Goal: Book appointment/travel/reservation

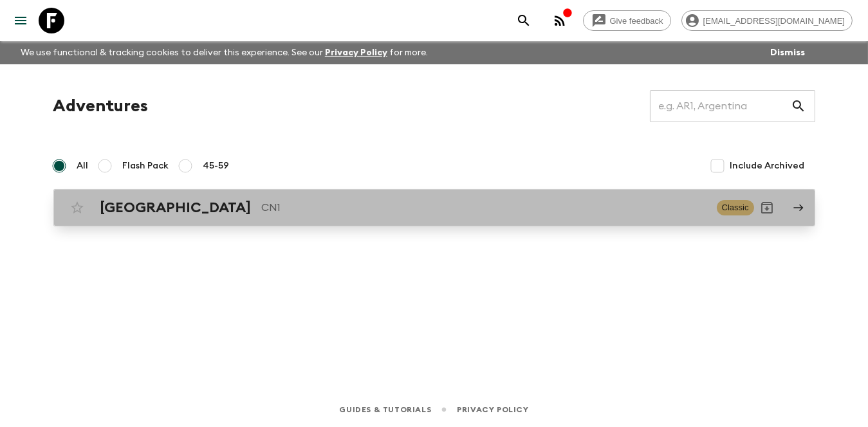
click at [262, 214] on p "CN1" at bounding box center [484, 207] width 445 height 15
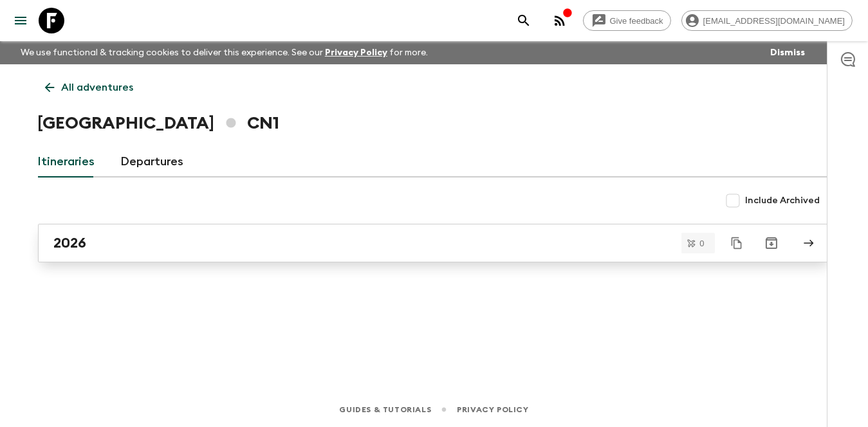
click at [124, 230] on link "2026" at bounding box center [434, 243] width 793 height 39
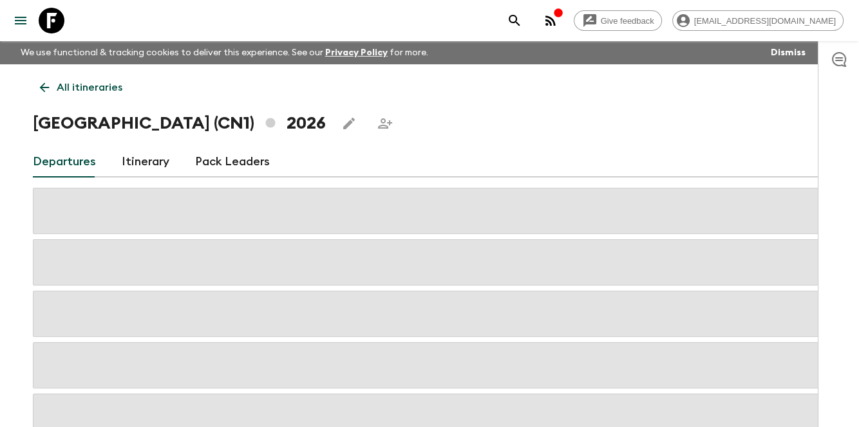
click at [146, 161] on link "Itinerary" at bounding box center [146, 162] width 48 height 31
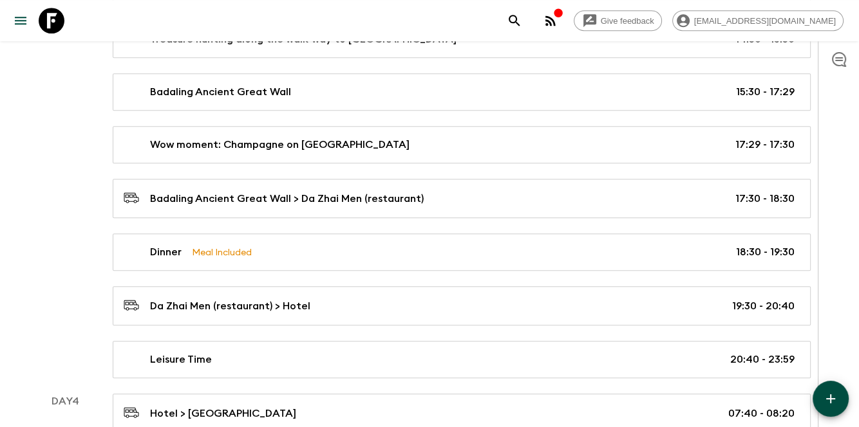
scroll to position [1287, 0]
